Goal: Task Accomplishment & Management: Use online tool/utility

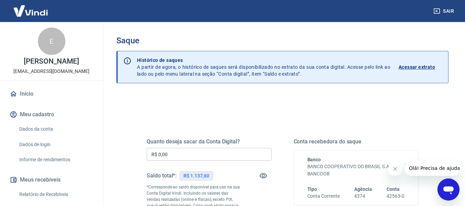
click at [224, 149] on input "R$ 0,00" at bounding box center [209, 154] width 125 height 13
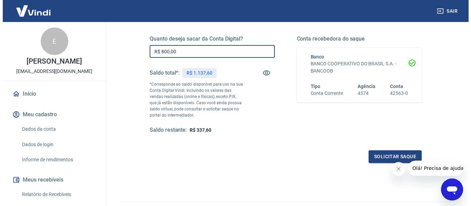
scroll to position [103, 0]
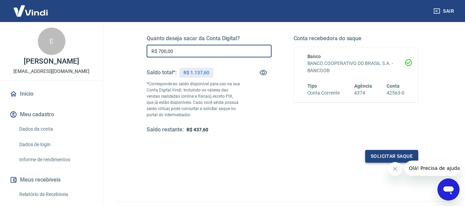
type input "R$ 700,00"
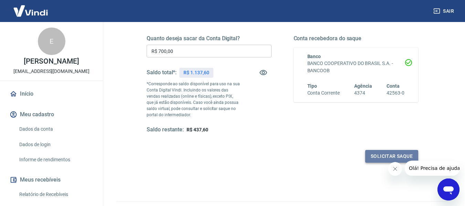
click at [381, 154] on button "Solicitar saque" at bounding box center [392, 156] width 53 height 13
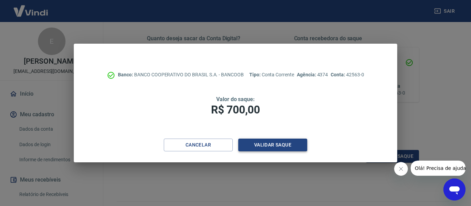
click at [254, 151] on button "Validar saque" at bounding box center [272, 145] width 69 height 13
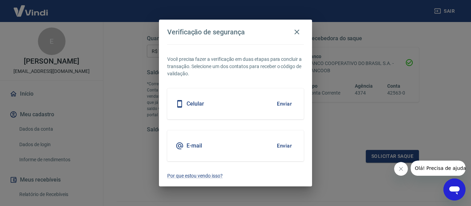
click at [245, 92] on div "Celular Enviar" at bounding box center [235, 104] width 136 height 31
click at [288, 104] on button "Enviar" at bounding box center [284, 104] width 22 height 14
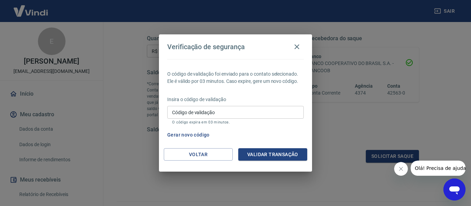
click at [259, 109] on input "Código de validação" at bounding box center [235, 112] width 136 height 13
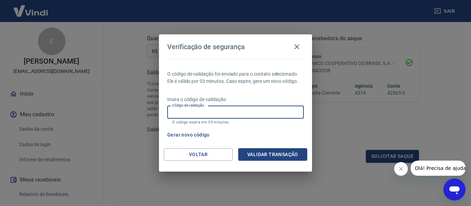
click at [256, 113] on input "Código de validação" at bounding box center [235, 112] width 136 height 13
click at [288, 131] on div "Gerar novo código" at bounding box center [233, 135] width 139 height 13
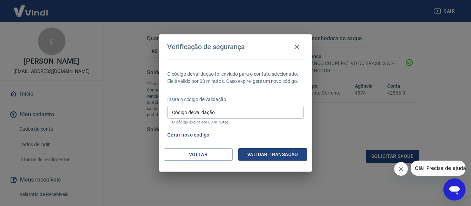
click at [197, 136] on button "Gerar novo código" at bounding box center [188, 135] width 48 height 13
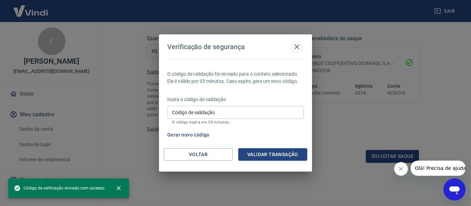
click at [296, 47] on icon "button" at bounding box center [296, 46] width 5 height 5
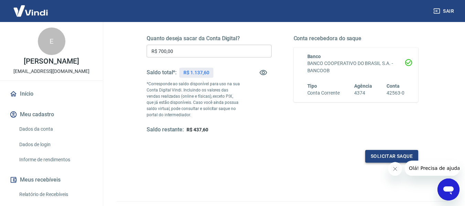
click at [367, 158] on button "Solicitar saque" at bounding box center [392, 156] width 53 height 13
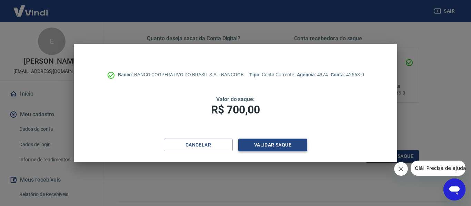
click at [267, 145] on button "Validar saque" at bounding box center [272, 145] width 69 height 13
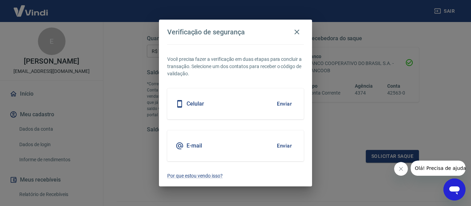
click at [284, 105] on button "Enviar" at bounding box center [284, 104] width 22 height 14
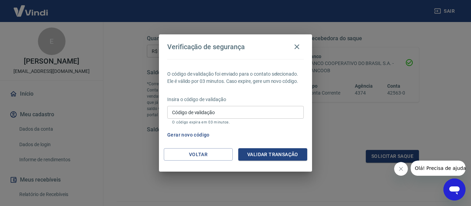
click at [225, 117] on input "Código de validação" at bounding box center [235, 112] width 136 height 13
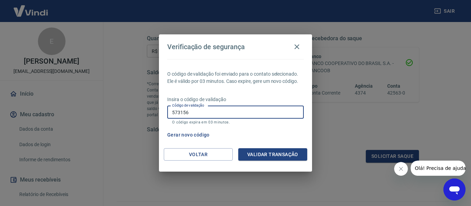
type input "573156"
click at [252, 154] on button "Validar transação" at bounding box center [272, 154] width 69 height 13
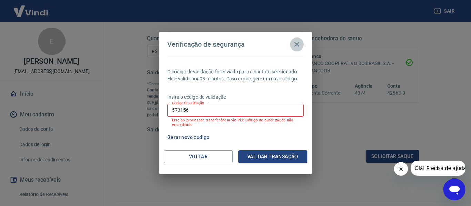
click at [300, 41] on icon "button" at bounding box center [297, 44] width 8 height 8
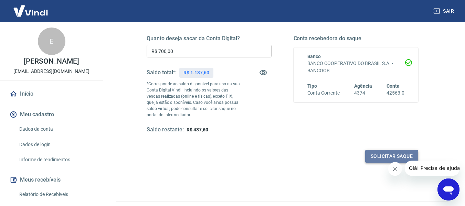
click at [375, 157] on button "Solicitar saque" at bounding box center [392, 156] width 53 height 13
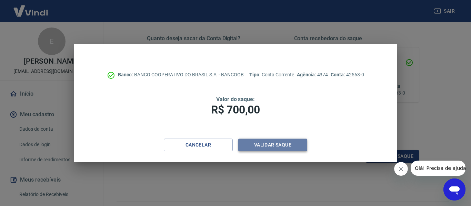
click at [272, 146] on button "Validar saque" at bounding box center [272, 145] width 69 height 13
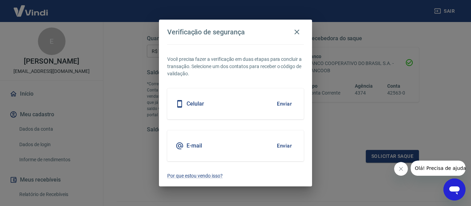
click at [277, 144] on button "Enviar" at bounding box center [284, 146] width 22 height 14
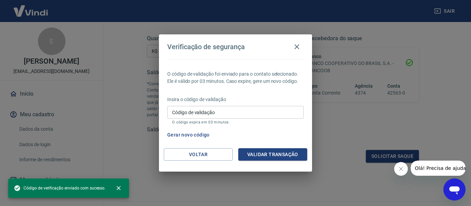
click at [213, 115] on input "Código de validação" at bounding box center [235, 112] width 136 height 13
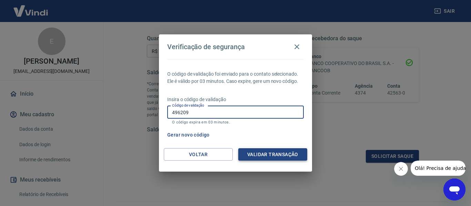
type input "496209"
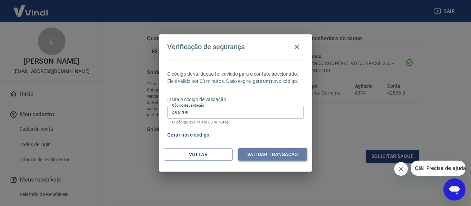
click at [262, 156] on button "Validar transação" at bounding box center [272, 154] width 69 height 13
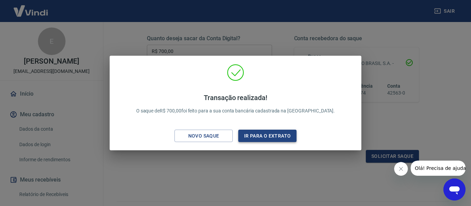
click at [256, 136] on button "Ir para o extrato" at bounding box center [267, 136] width 58 height 13
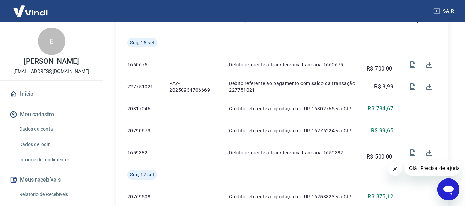
scroll to position [206, 0]
